Goal: Task Accomplishment & Management: Complete application form

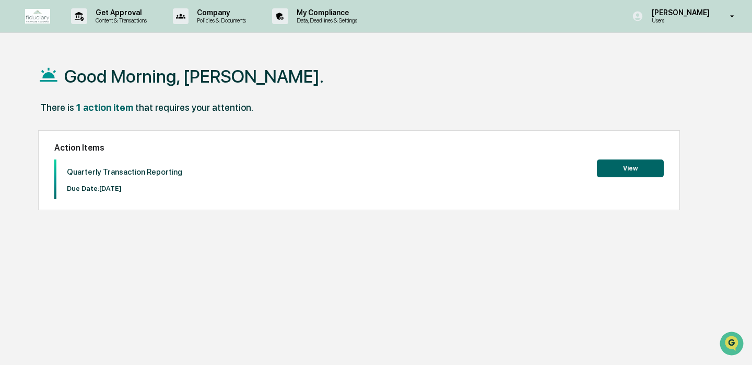
click at [627, 170] on button "View" at bounding box center [630, 168] width 67 height 18
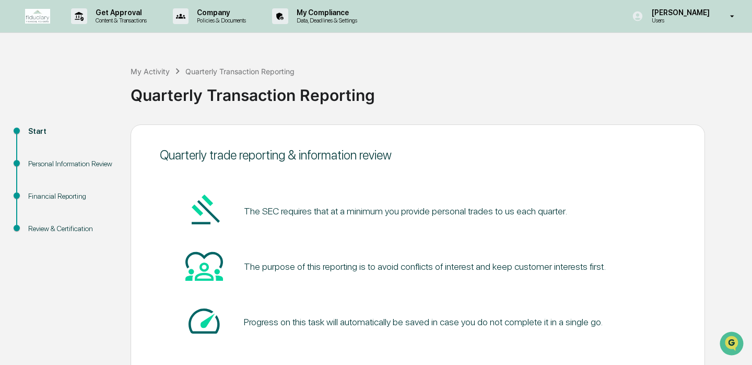
scroll to position [56, 0]
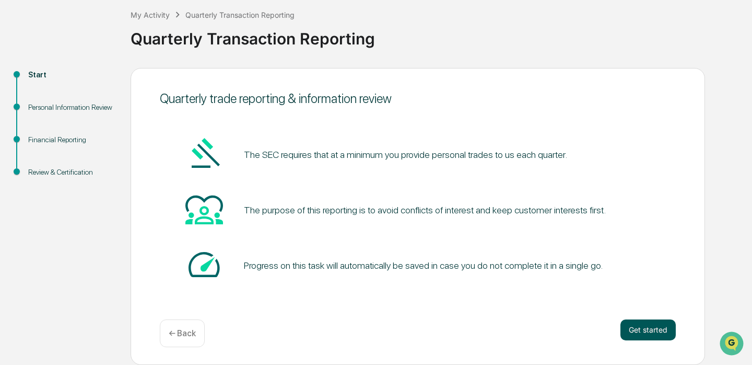
click at [636, 331] on button "Get started" at bounding box center [648, 329] width 55 height 21
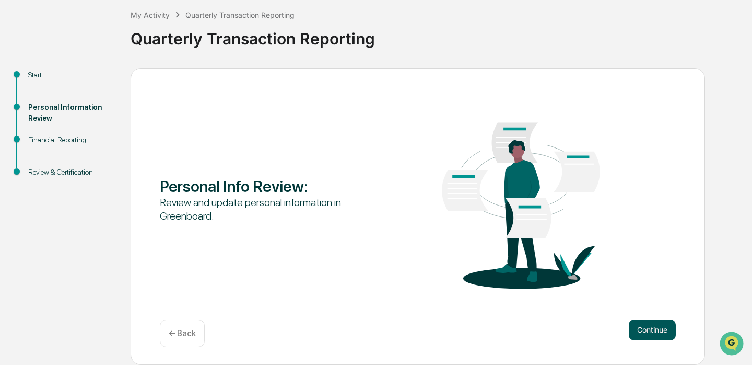
click at [662, 335] on button "Continue" at bounding box center [652, 329] width 47 height 21
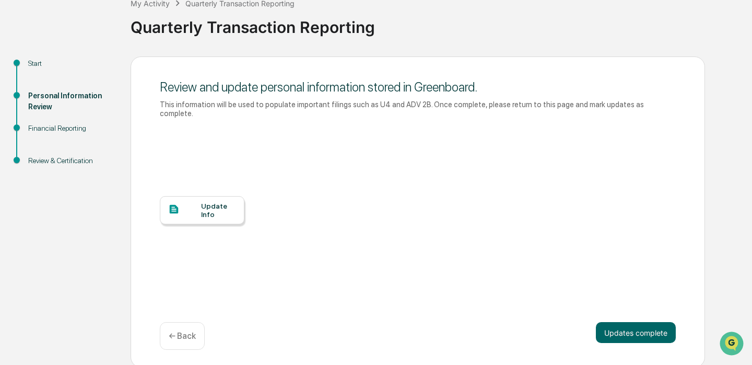
scroll to position [71, 0]
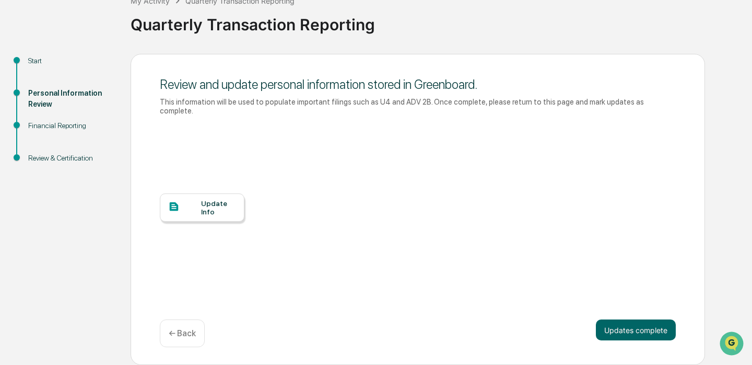
click at [219, 196] on div "Update Info" at bounding box center [202, 207] width 85 height 28
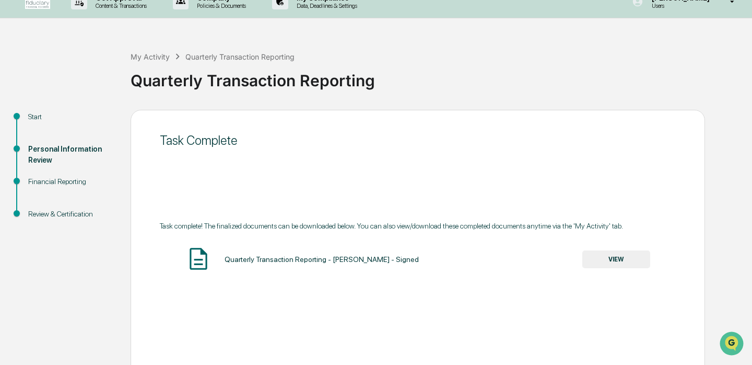
scroll to position [0, 0]
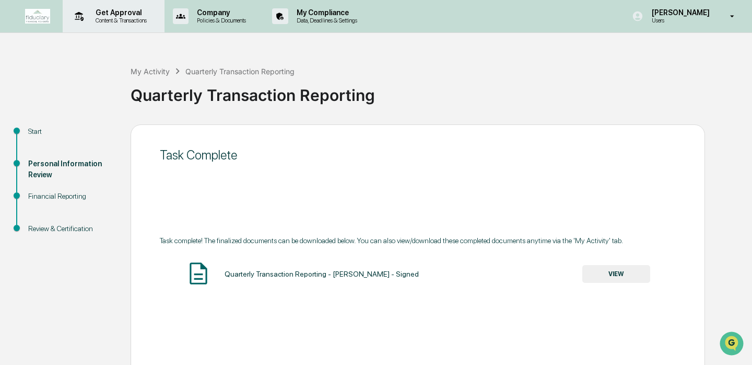
click at [106, 14] on p "Get Approval" at bounding box center [119, 12] width 65 height 8
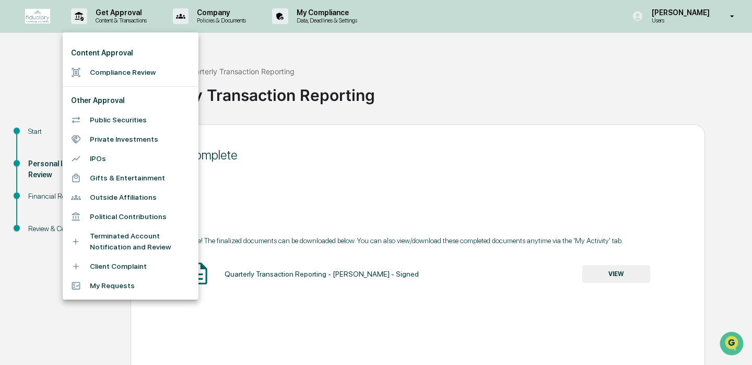
click at [107, 73] on li "Compliance Review" at bounding box center [131, 72] width 136 height 19
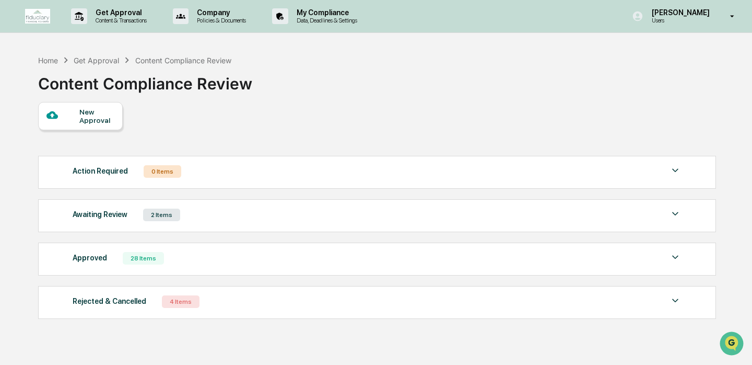
click at [232, 220] on div "Awaiting Review 2 Items" at bounding box center [377, 214] width 609 height 15
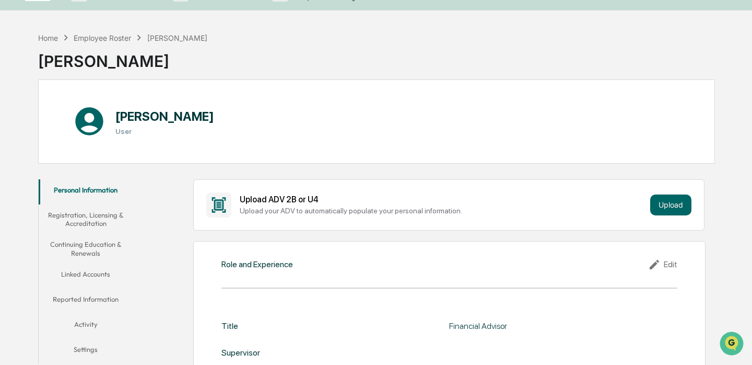
scroll to position [23, 0]
click at [93, 221] on button "Registration, Licensing & Accreditation" at bounding box center [86, 219] width 94 height 30
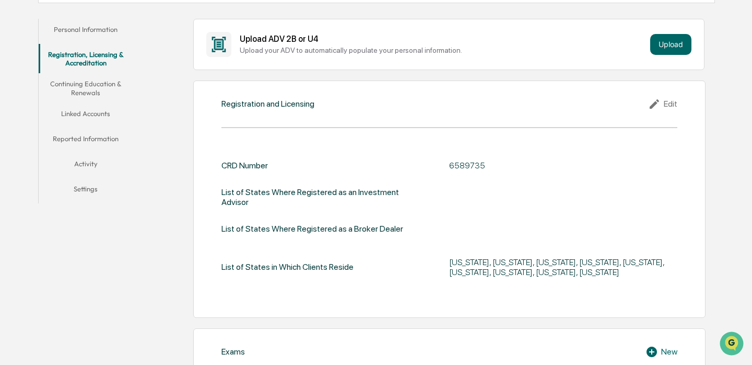
scroll to position [177, 0]
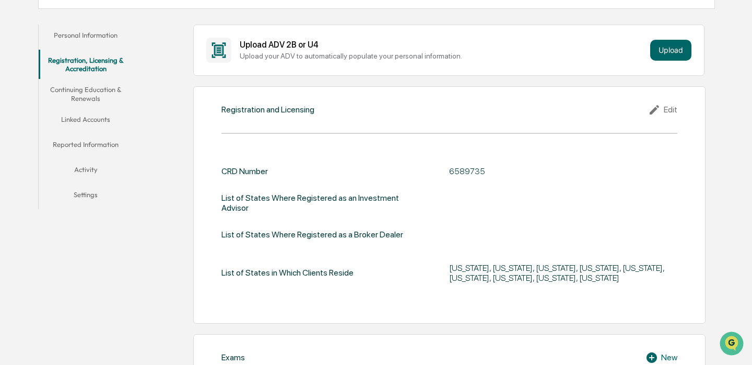
click at [74, 89] on button "Continuing Education & Renewals" at bounding box center [86, 94] width 94 height 30
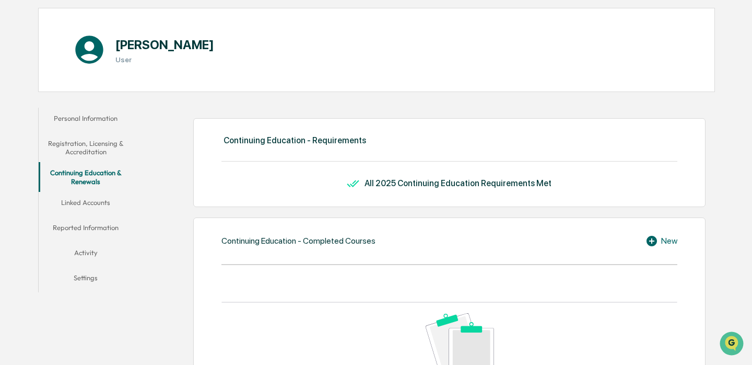
scroll to position [105, 0]
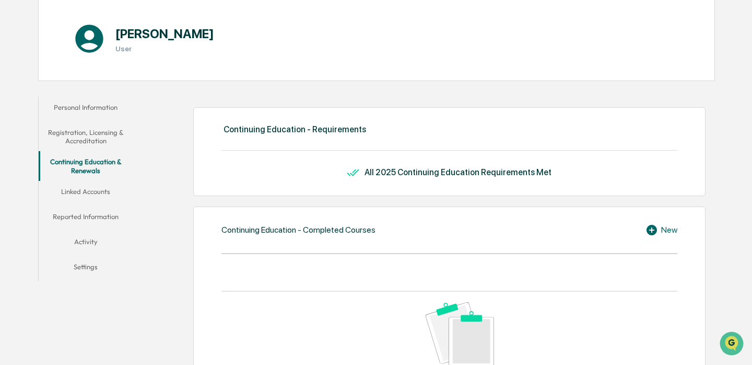
click at [100, 189] on button "Linked Accounts" at bounding box center [86, 193] width 94 height 25
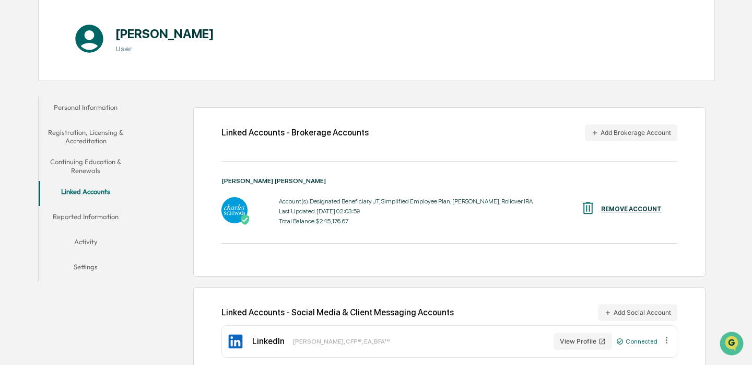
scroll to position [119, 0]
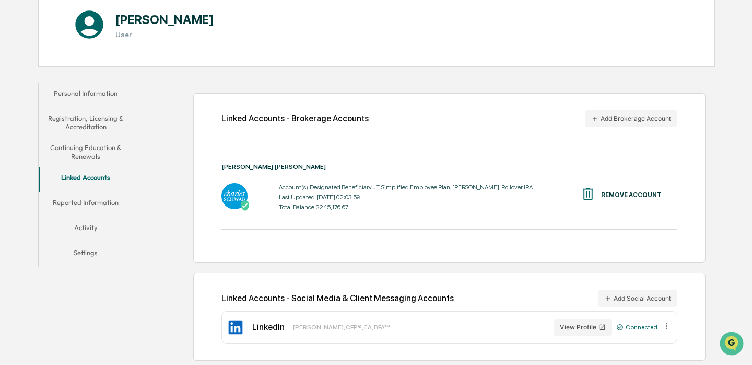
click at [100, 197] on button "Reported Information" at bounding box center [86, 204] width 94 height 25
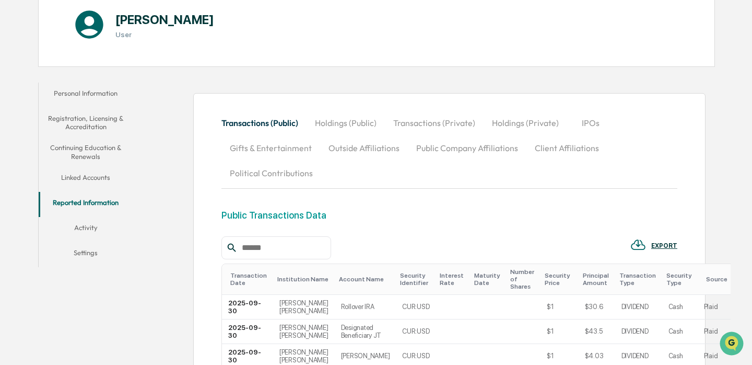
scroll to position [180, 0]
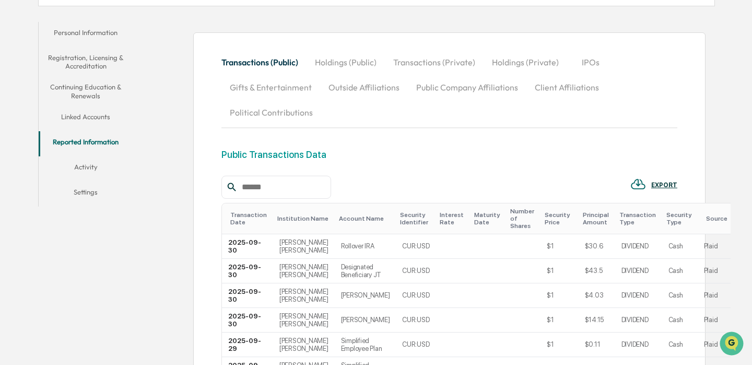
click at [88, 168] on button "Activity" at bounding box center [86, 168] width 94 height 25
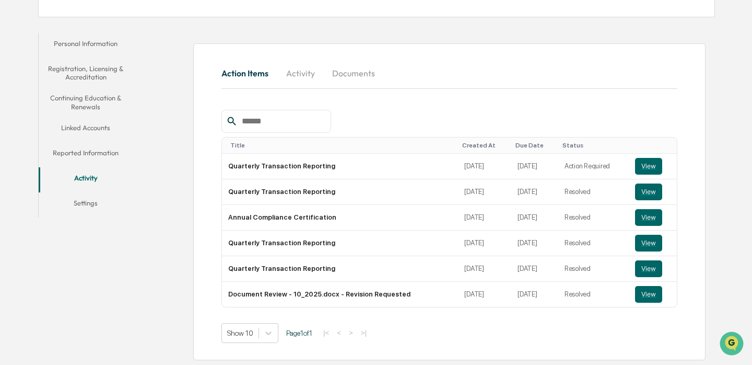
click at [95, 203] on button "Settings" at bounding box center [86, 204] width 94 height 25
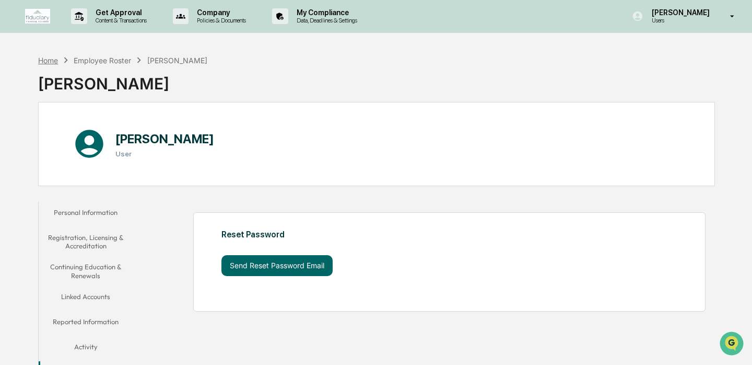
click at [53, 57] on div "Home" at bounding box center [48, 60] width 20 height 9
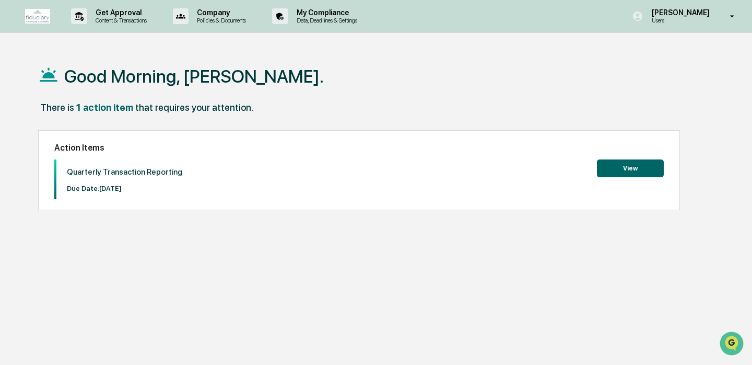
click at [605, 170] on button "View" at bounding box center [630, 168] width 67 height 18
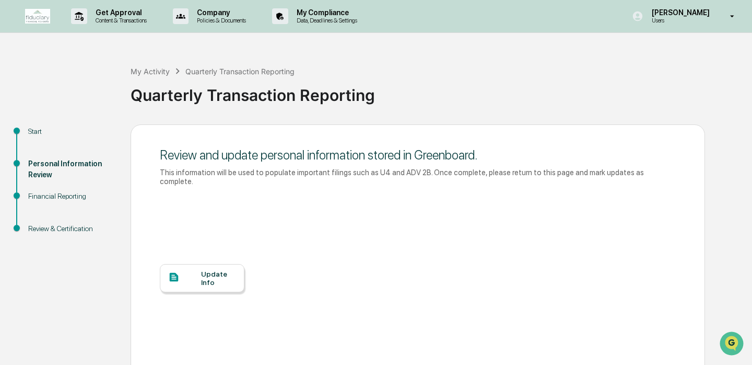
scroll to position [71, 0]
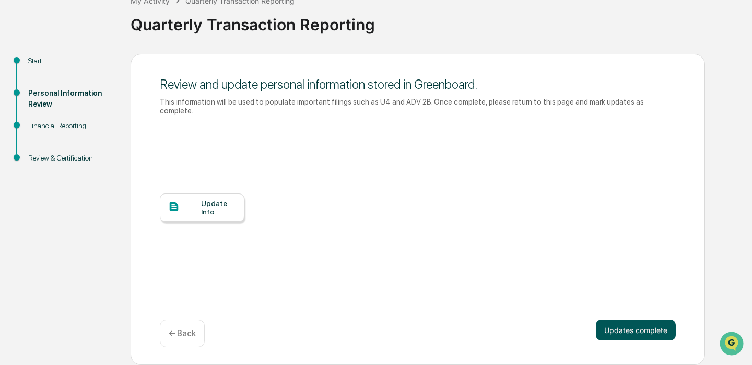
click at [635, 332] on button "Updates complete" at bounding box center [636, 329] width 80 height 21
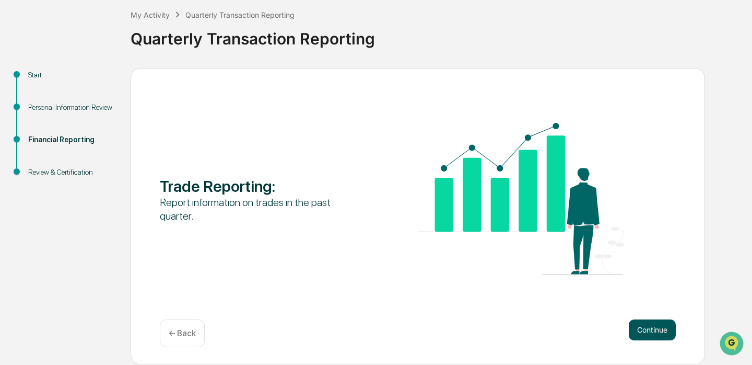
click at [644, 331] on button "Continue" at bounding box center [652, 329] width 47 height 21
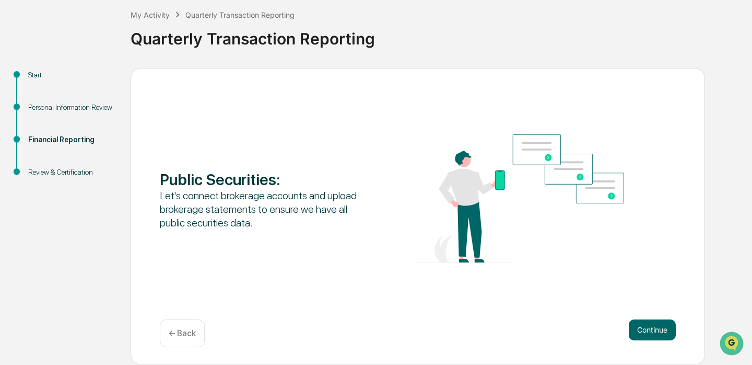
click at [644, 331] on button "Continue" at bounding box center [652, 329] width 47 height 21
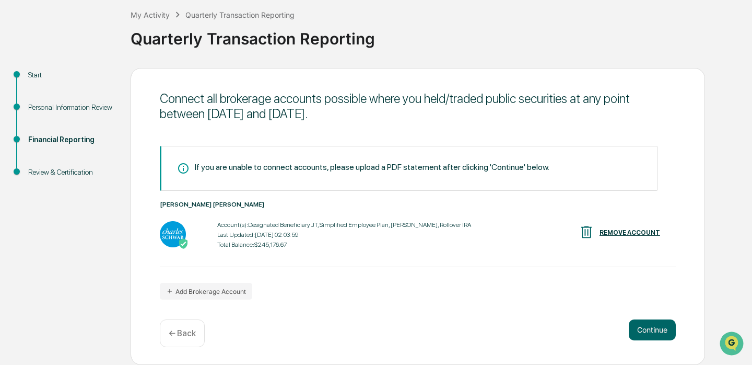
click at [644, 331] on button "Continue" at bounding box center [652, 329] width 47 height 21
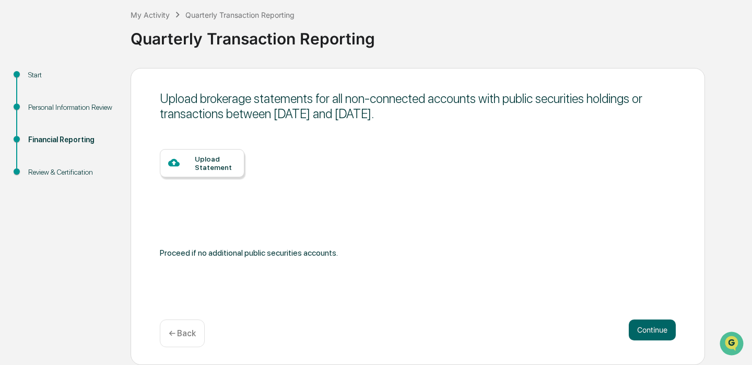
click at [644, 331] on button "Continue" at bounding box center [652, 329] width 47 height 21
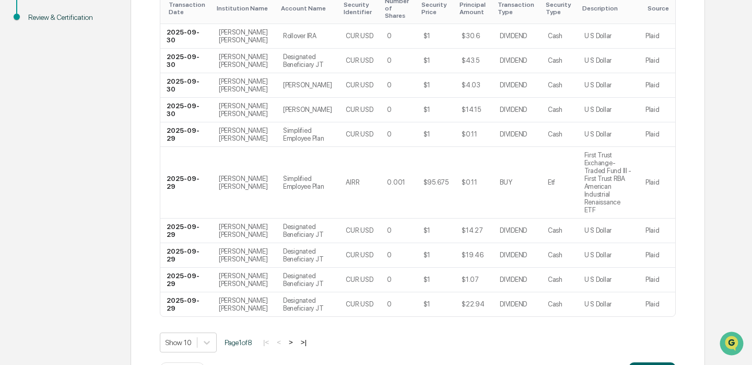
scroll to position [285, 0]
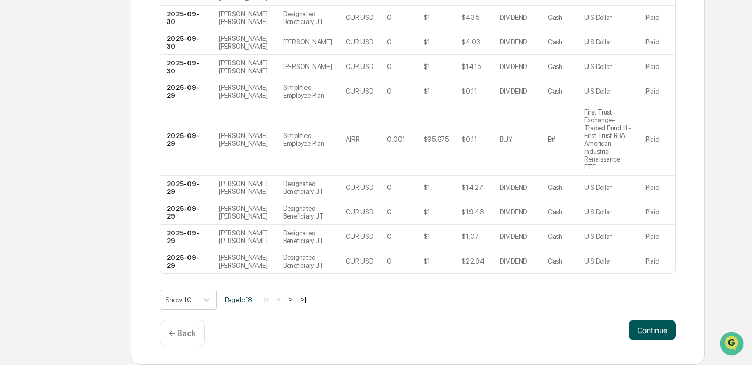
click at [654, 326] on button "Continue" at bounding box center [652, 329] width 47 height 21
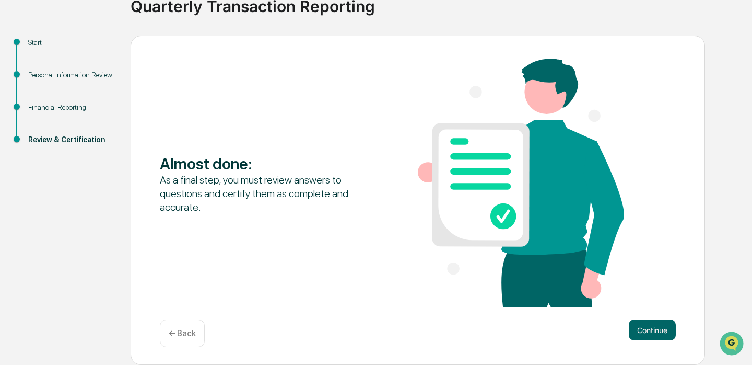
scroll to position [89, 0]
click at [654, 336] on button "Continue" at bounding box center [652, 329] width 47 height 21
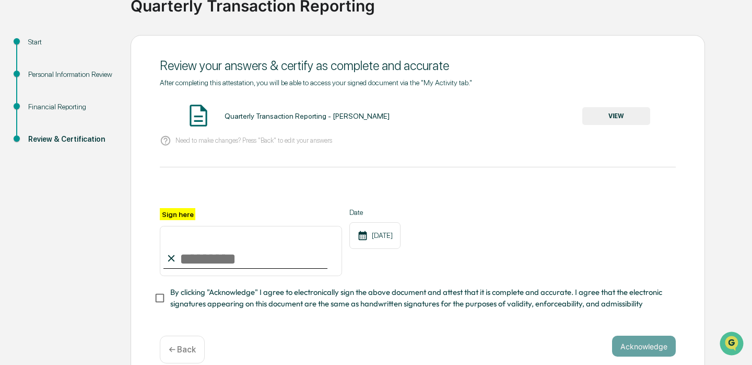
click at [193, 249] on input "Sign here" at bounding box center [251, 251] width 182 height 50
type input "**********"
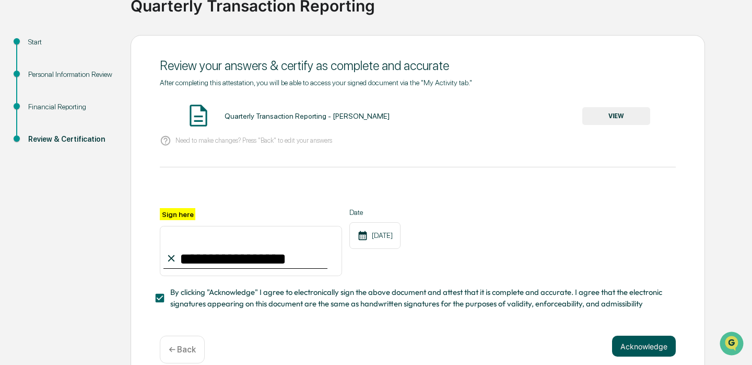
click at [646, 341] on button "Acknowledge" at bounding box center [644, 345] width 64 height 21
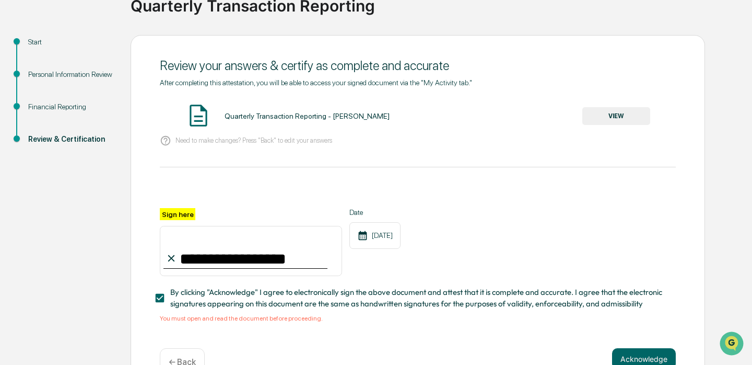
scroll to position [118, 0]
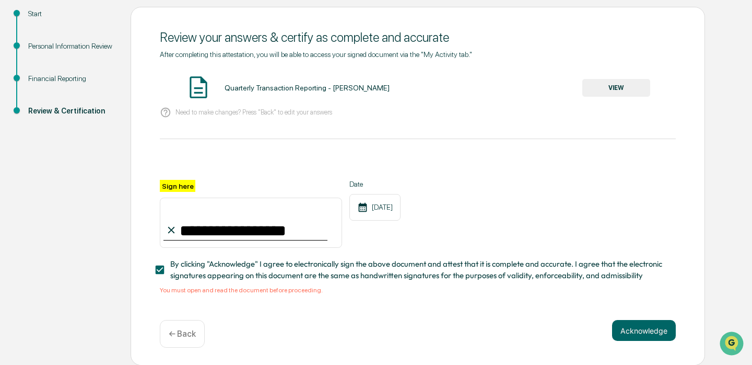
click at [274, 90] on div "Quarterly Transaction Reporting - Kristiana Daniels" at bounding box center [307, 88] width 165 height 8
click at [623, 95] on button "VIEW" at bounding box center [616, 88] width 68 height 18
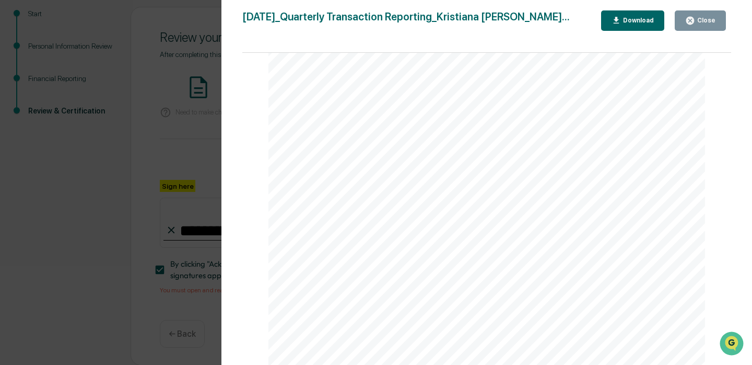
scroll to position [173, 0]
click at [711, 22] on div "Close" at bounding box center [705, 20] width 20 height 7
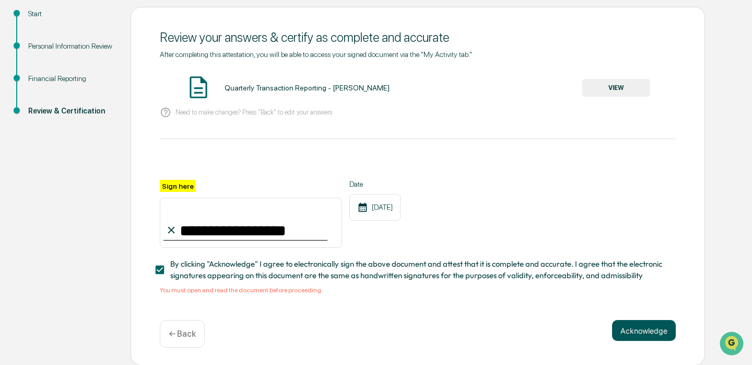
click at [654, 328] on button "Acknowledge" at bounding box center [644, 330] width 64 height 21
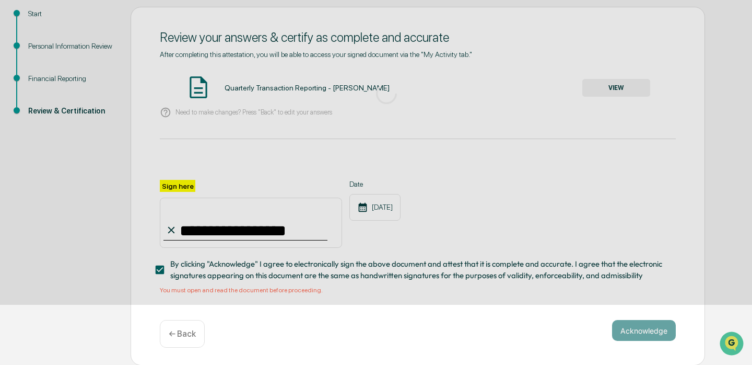
scroll to position [56, 0]
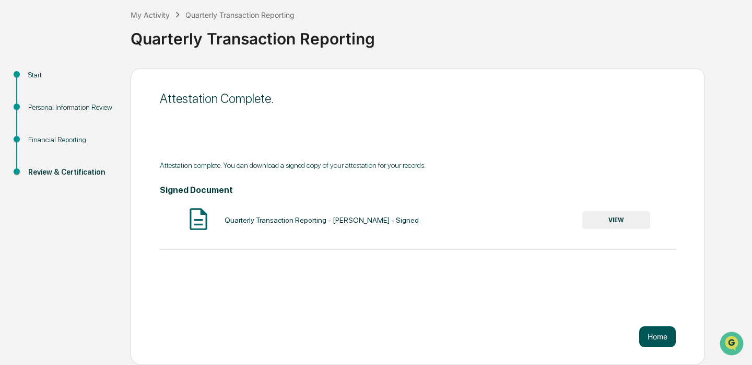
click at [665, 335] on button "Home" at bounding box center [657, 336] width 37 height 21
